Goal: Transaction & Acquisition: Purchase product/service

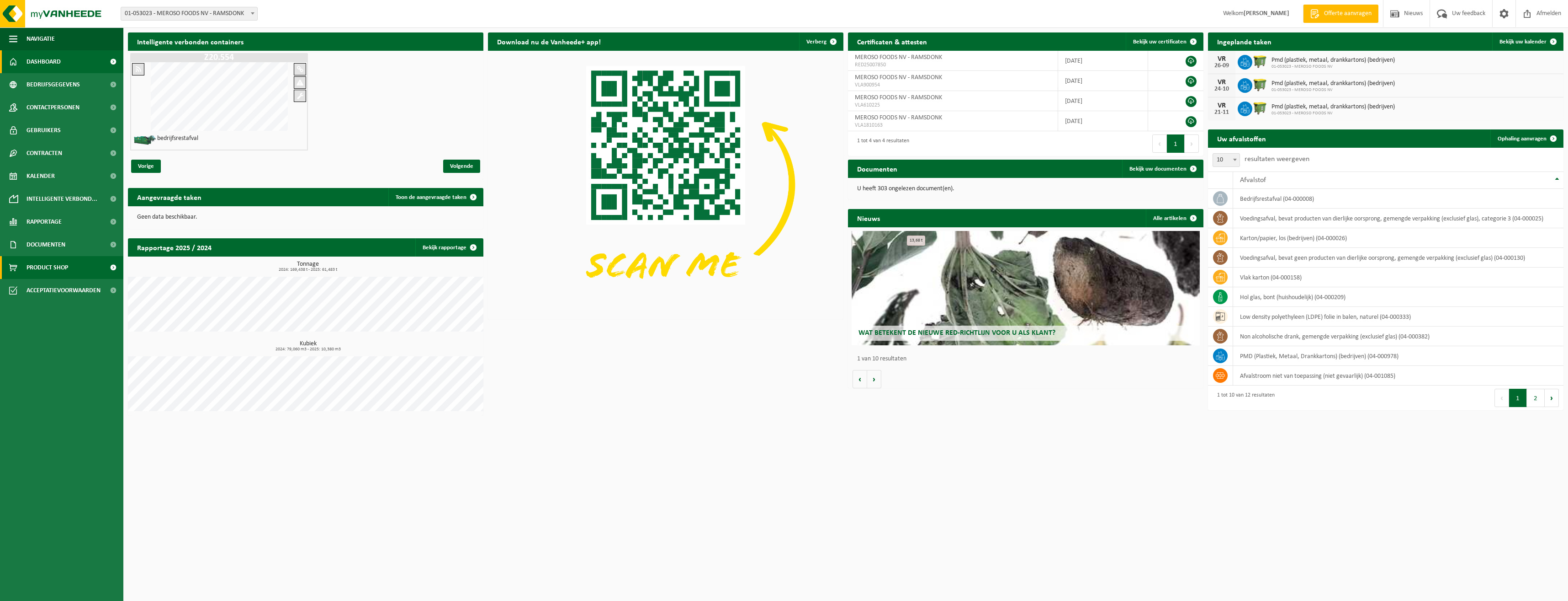
click at [65, 266] on span "Product Shop" at bounding box center [47, 268] width 42 height 23
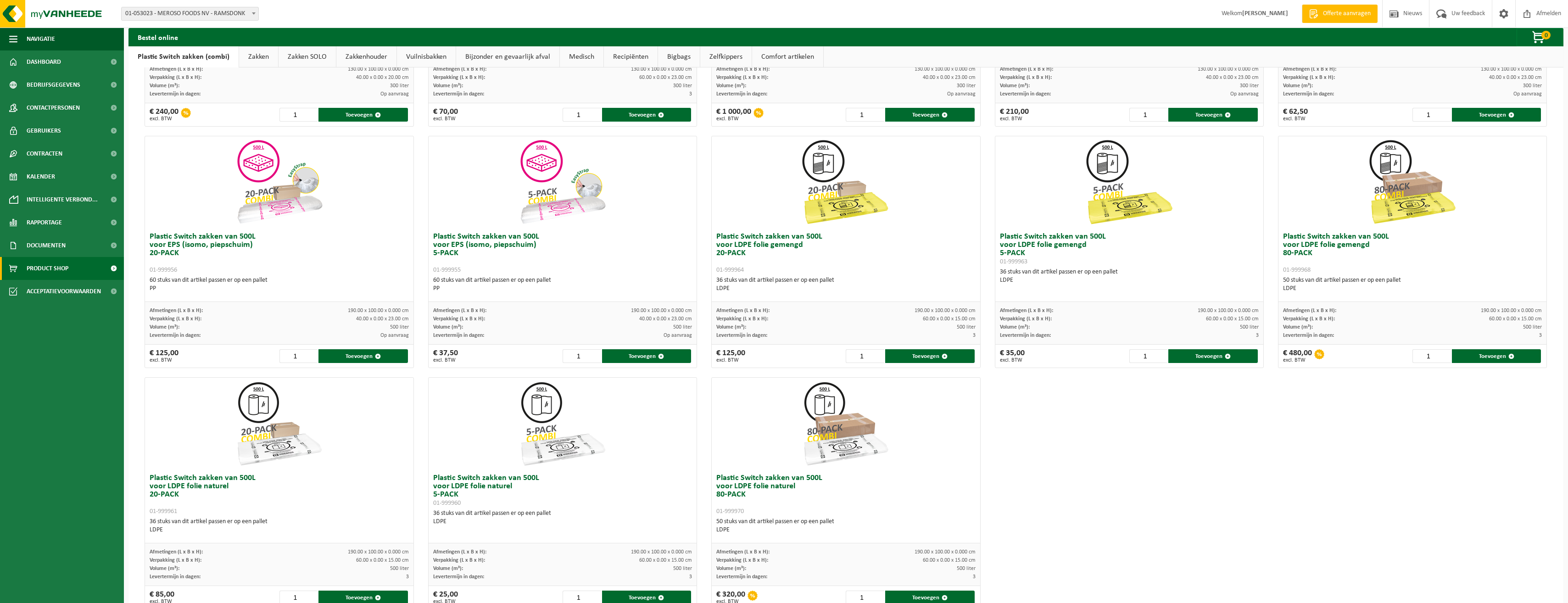
scroll to position [229, 0]
click at [1488, 358] on button "Toevoegen" at bounding box center [1497, 355] width 89 height 14
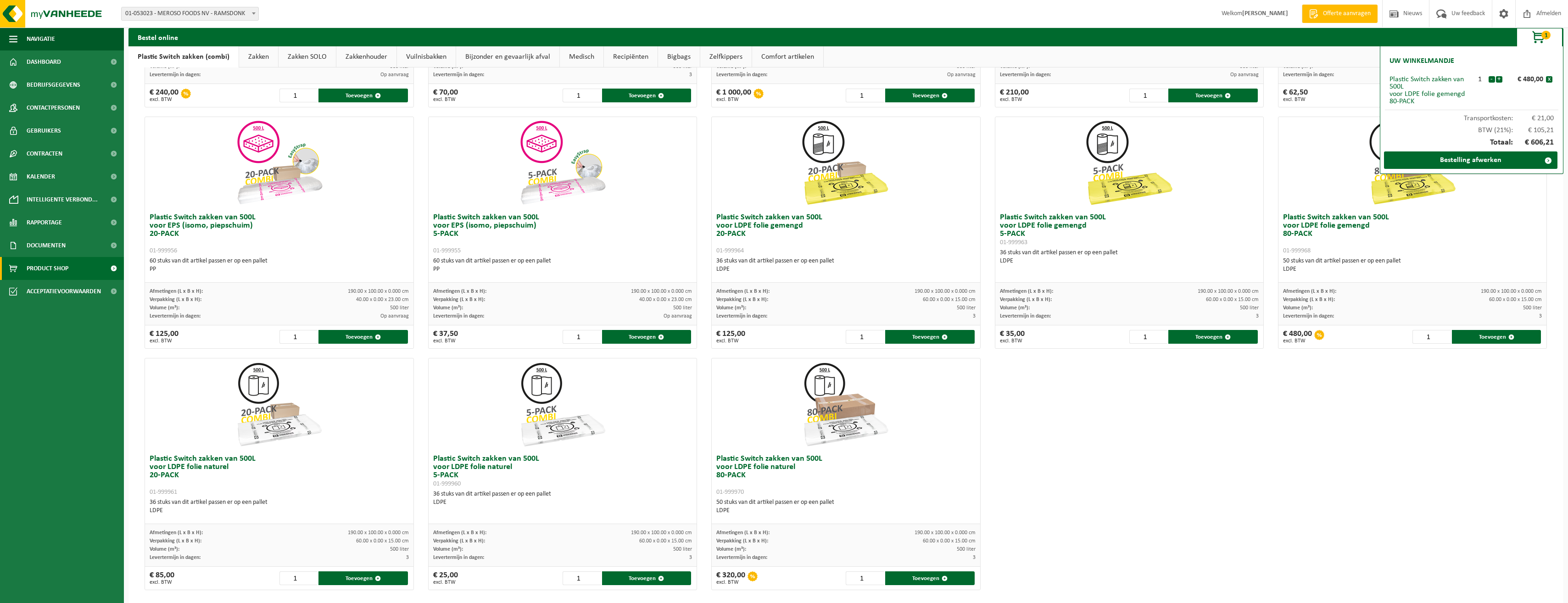
scroll to position [259, 0]
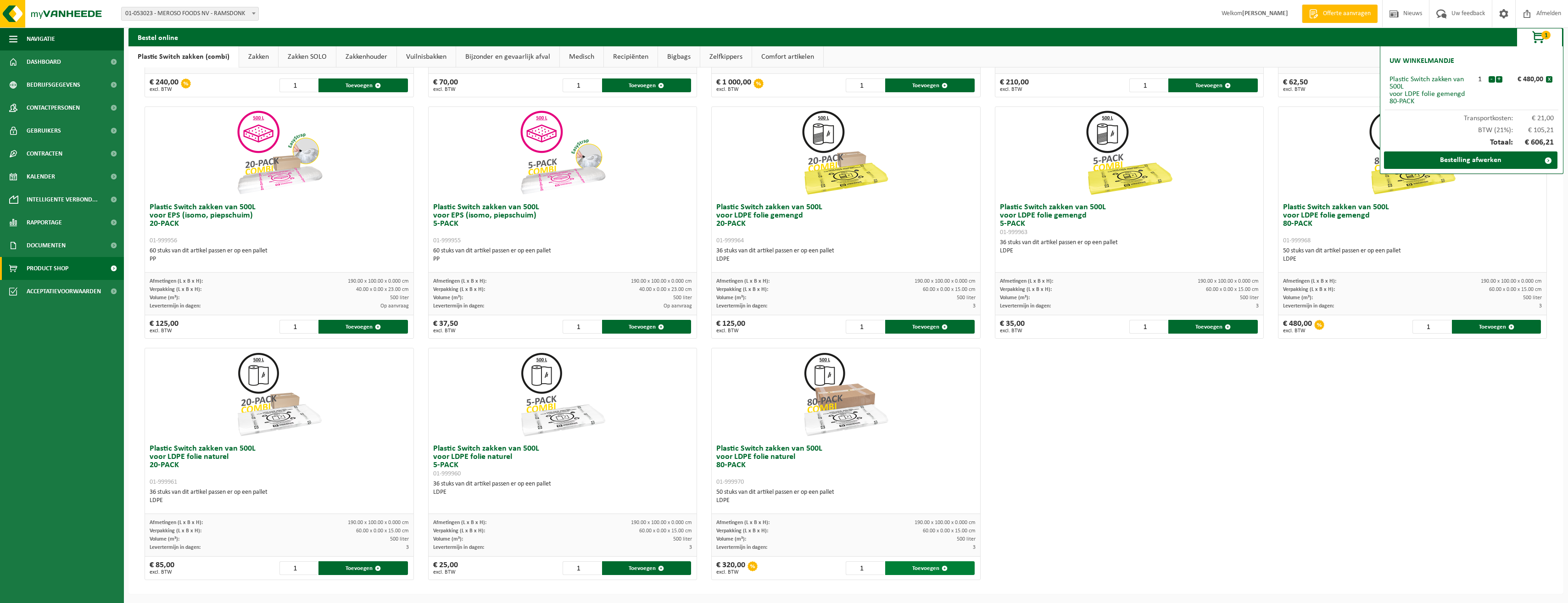
click at [915, 572] on button "Toevoegen" at bounding box center [930, 568] width 89 height 14
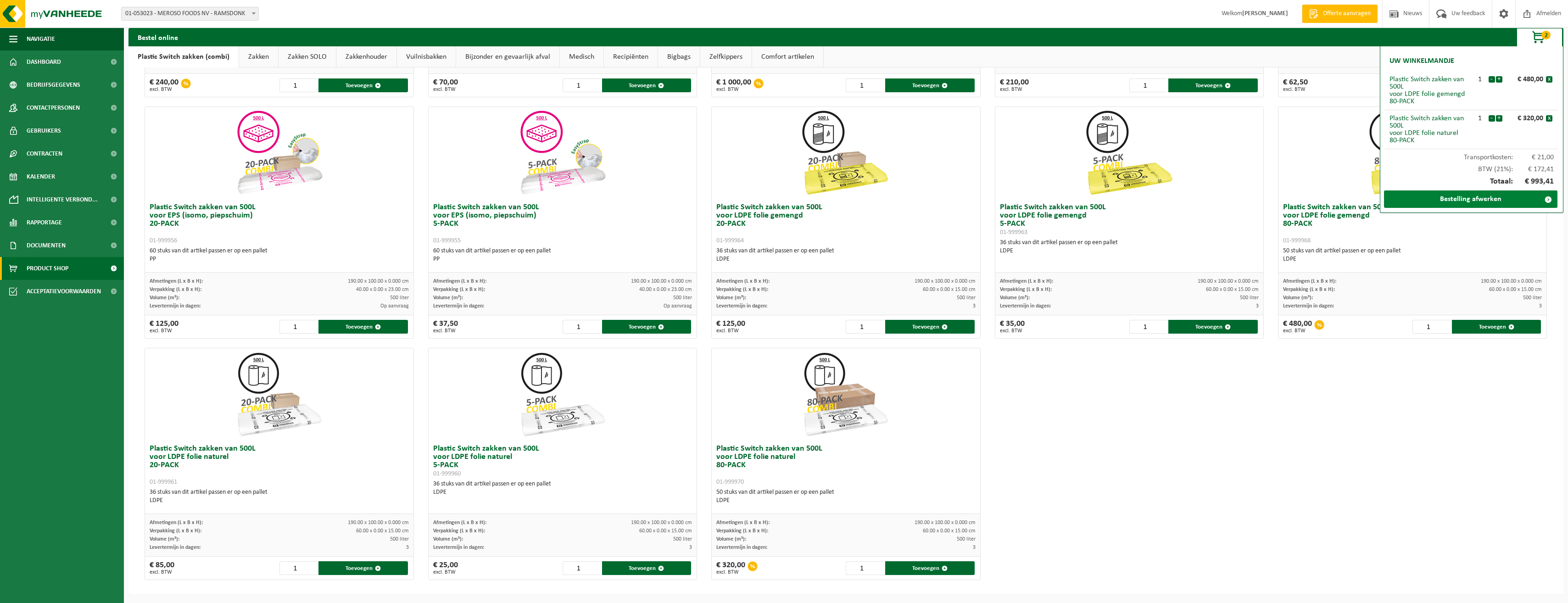
click at [1496, 201] on link "Bestelling afwerken" at bounding box center [1471, 199] width 173 height 17
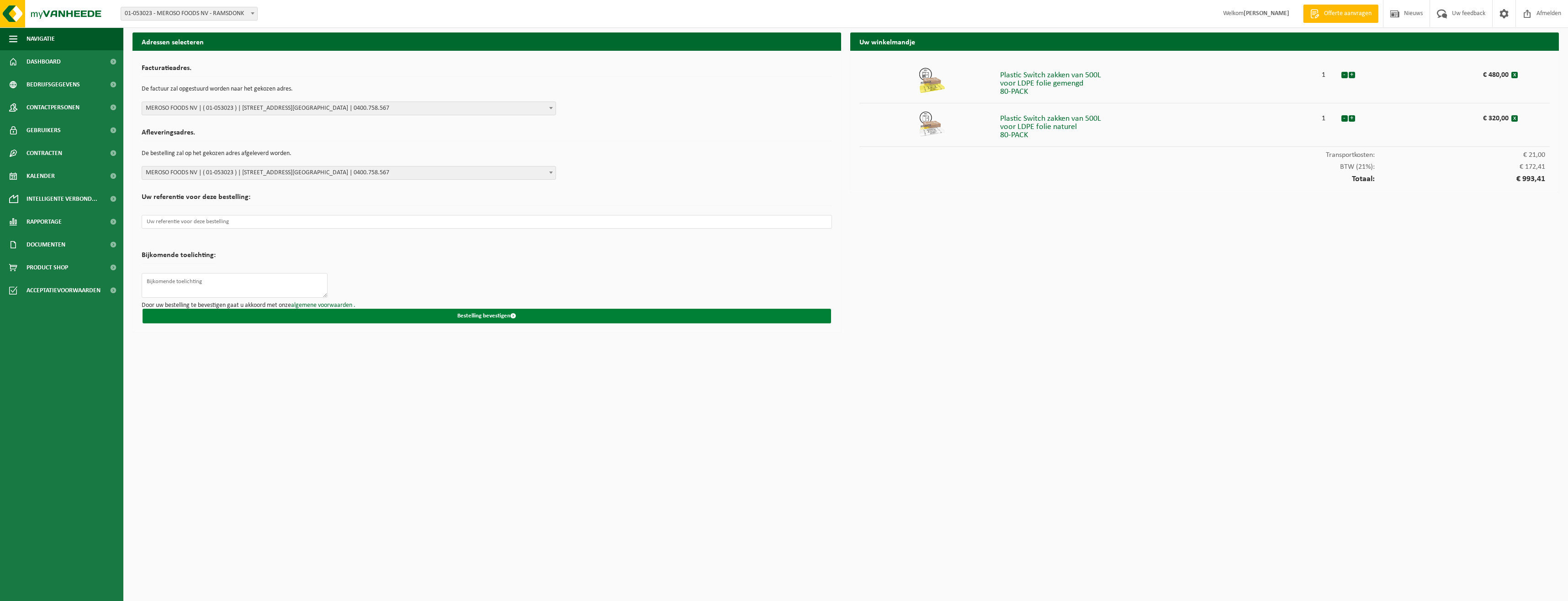
click at [484, 313] on button "Bestelling bevestigen" at bounding box center [486, 316] width 688 height 15
